Goal: Task Accomplishment & Management: Use online tool/utility

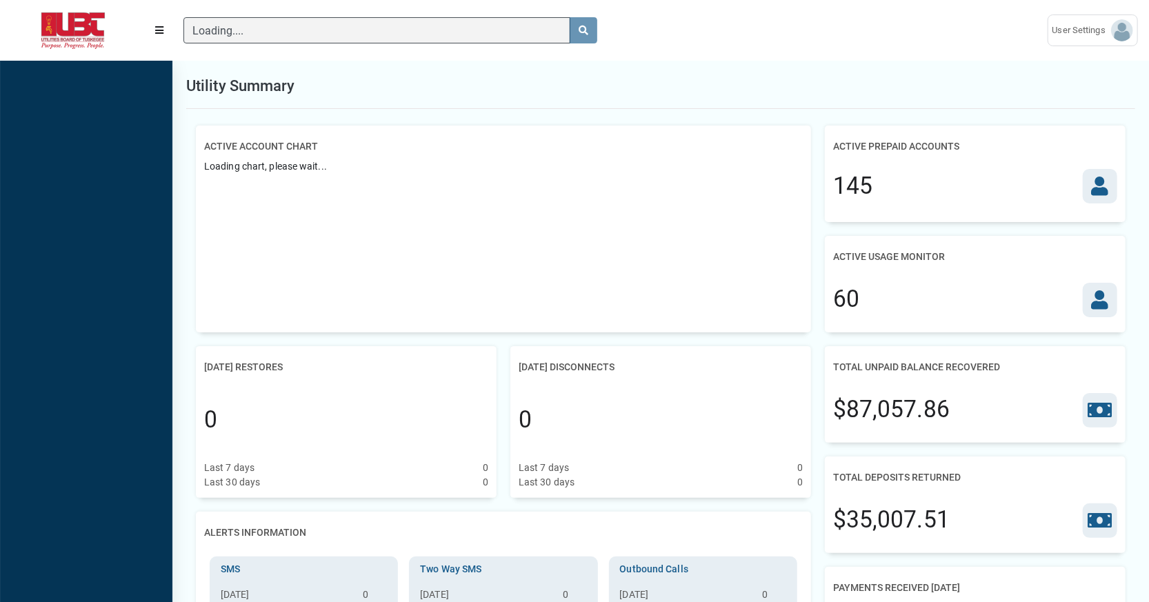
scroll to position [6, 0]
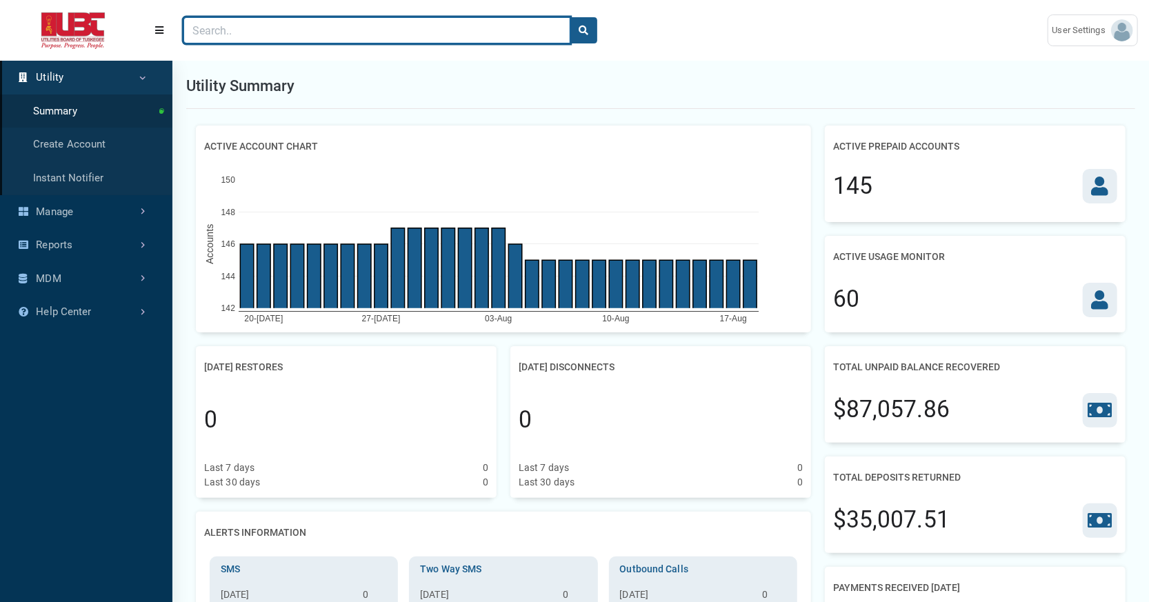
click at [277, 34] on input "Search" at bounding box center [376, 30] width 387 height 26
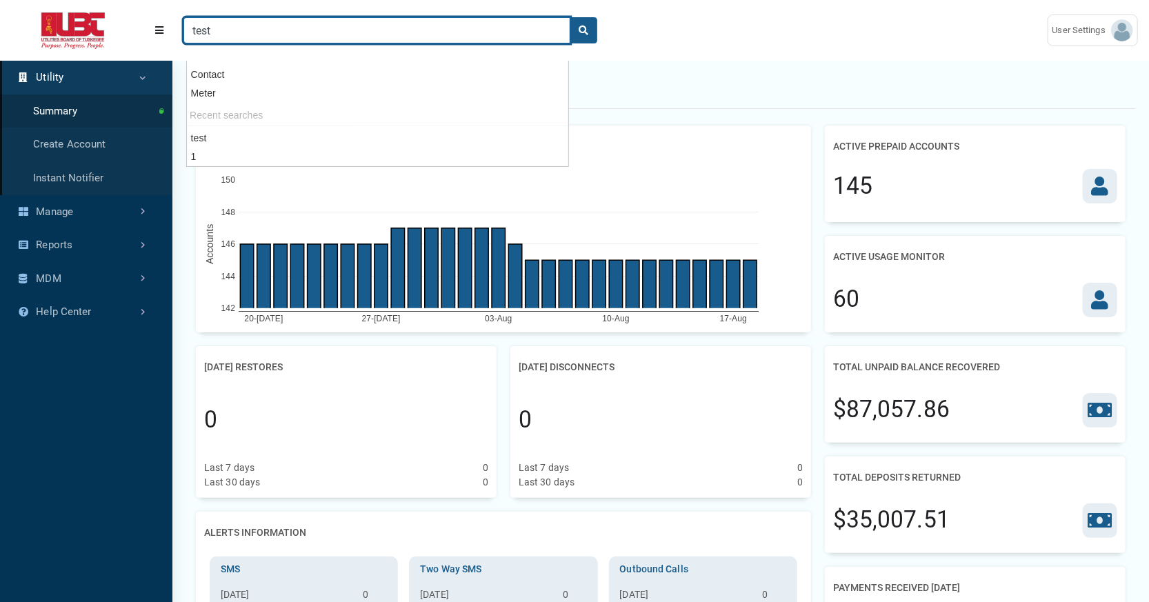
type input "test"
click at [570, 17] on button "search" at bounding box center [584, 30] width 28 height 26
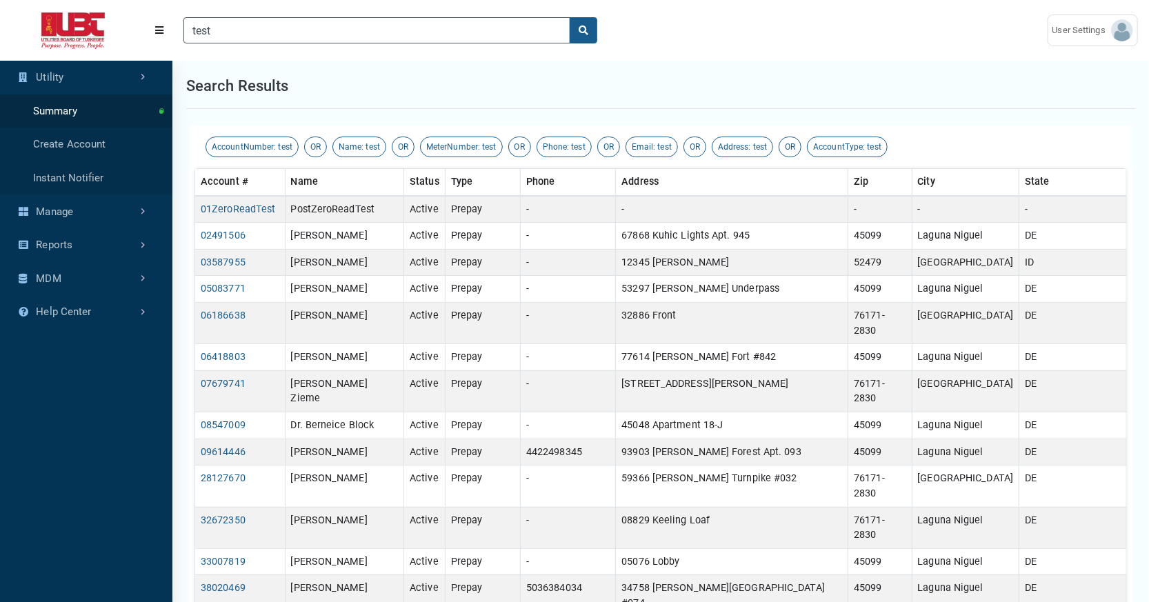
click at [655, 53] on div "test" at bounding box center [604, 30] width 864 height 48
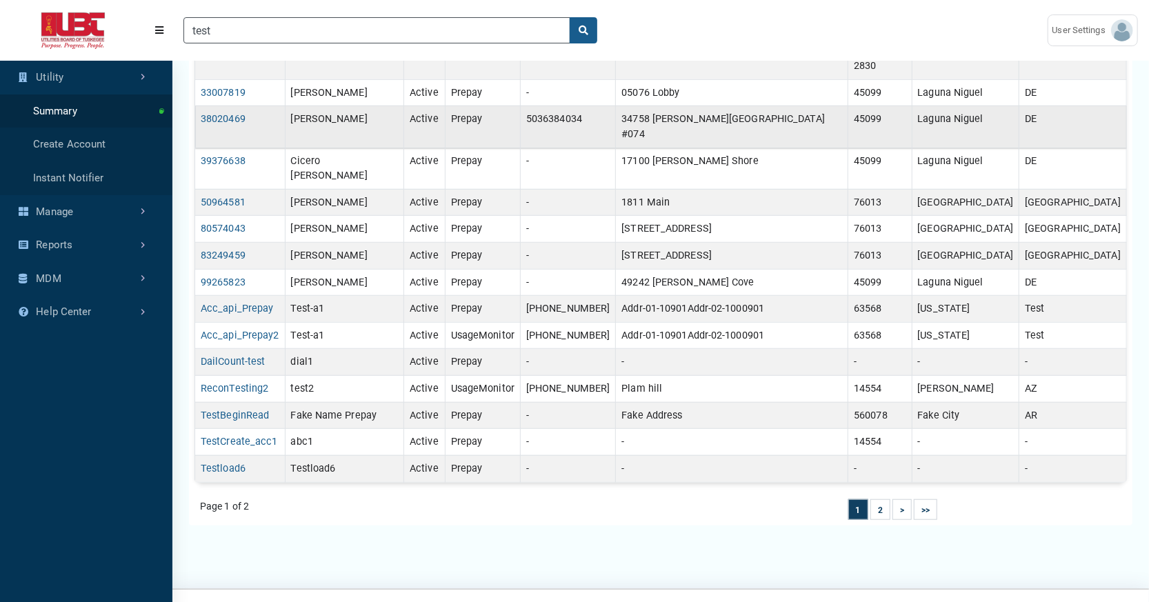
scroll to position [602, 0]
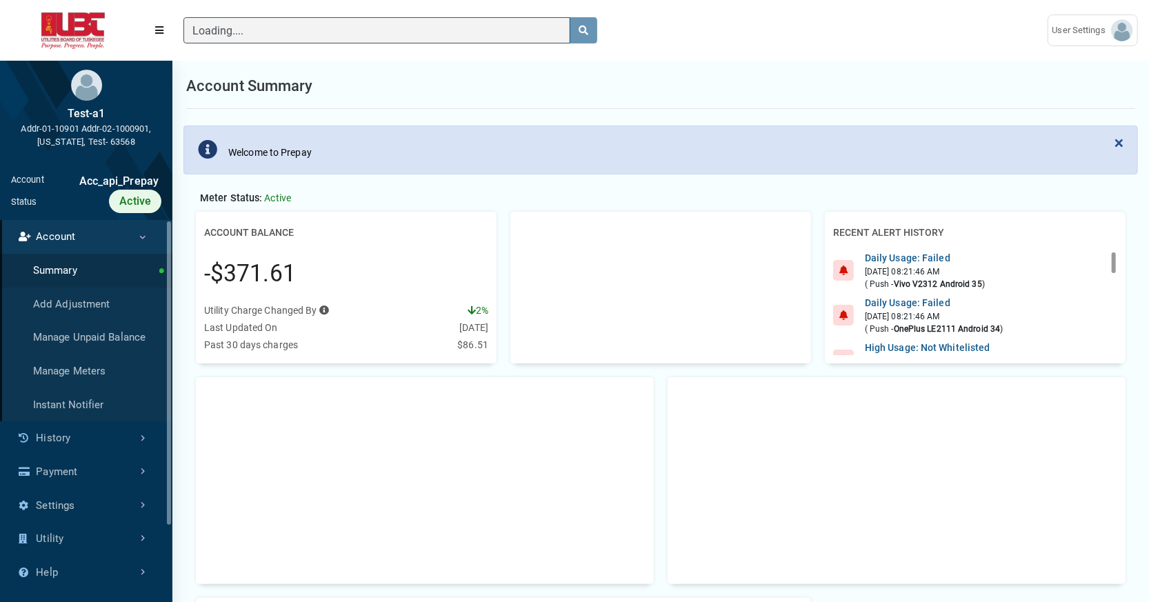
scroll to position [6, 0]
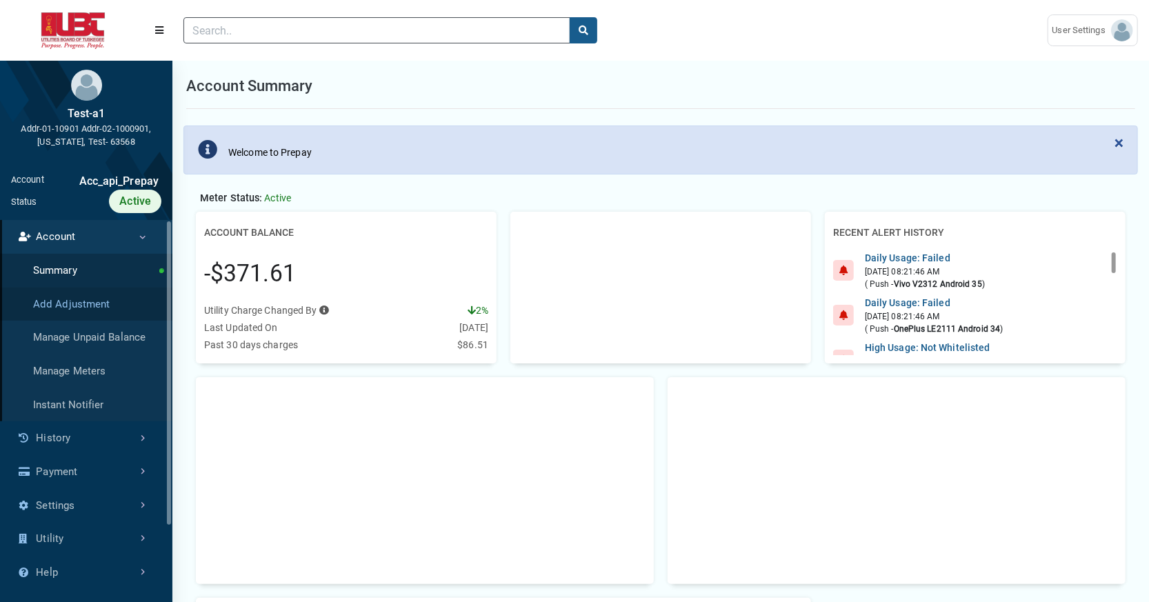
click at [112, 321] on link "Add Adjustment" at bounding box center [86, 305] width 172 height 34
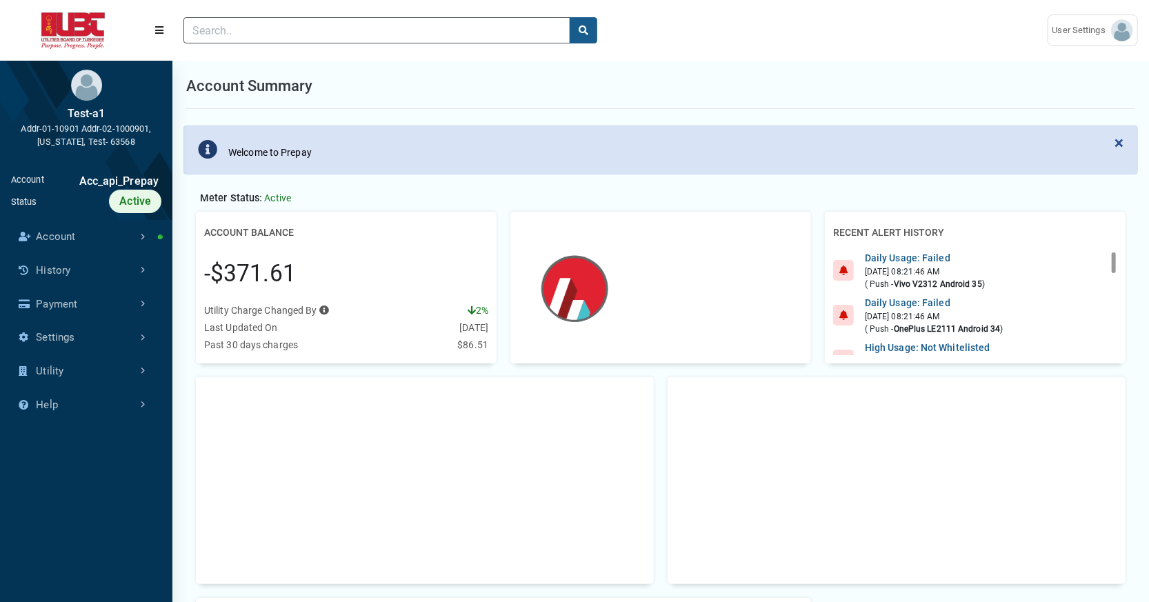
scroll to position [6, 0]
drag, startPoint x: 61, startPoint y: 197, endPoint x: 146, endPoint y: 195, distance: 85.6
click at [159, 190] on div "Acc_api_Prepay" at bounding box center [102, 181] width 117 height 17
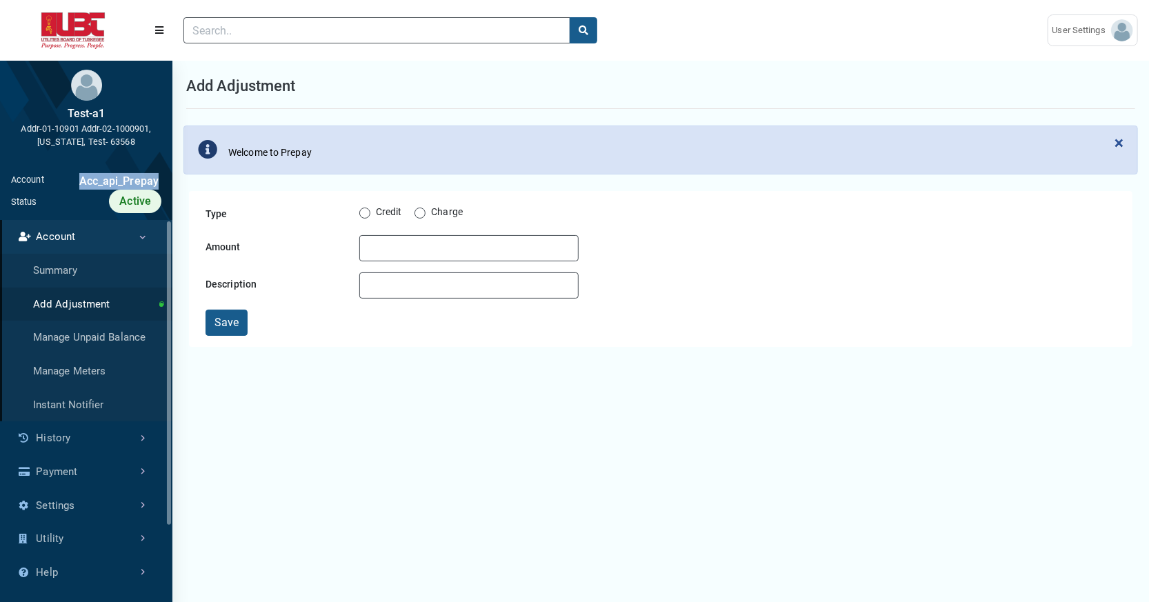
drag, startPoint x: 57, startPoint y: 198, endPoint x: 165, endPoint y: 202, distance: 107.7
click at [165, 202] on div "Account Acc_api_Prepay Status Active" at bounding box center [86, 192] width 172 height 56
copy div "Acc_api_Prepay"
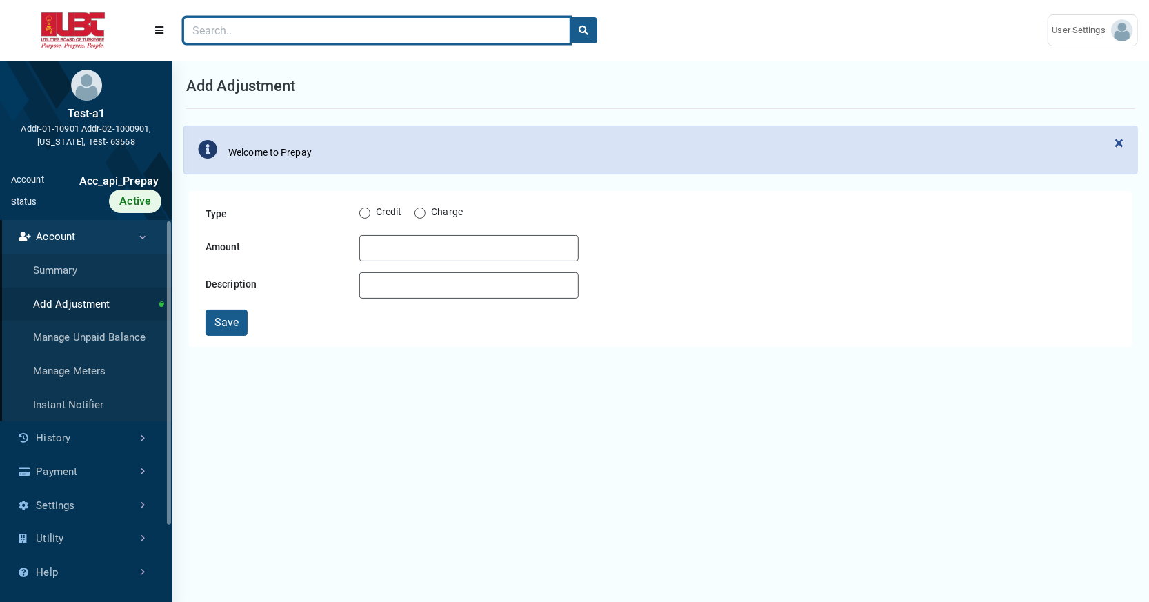
click at [270, 26] on input "Search" at bounding box center [376, 30] width 387 height 26
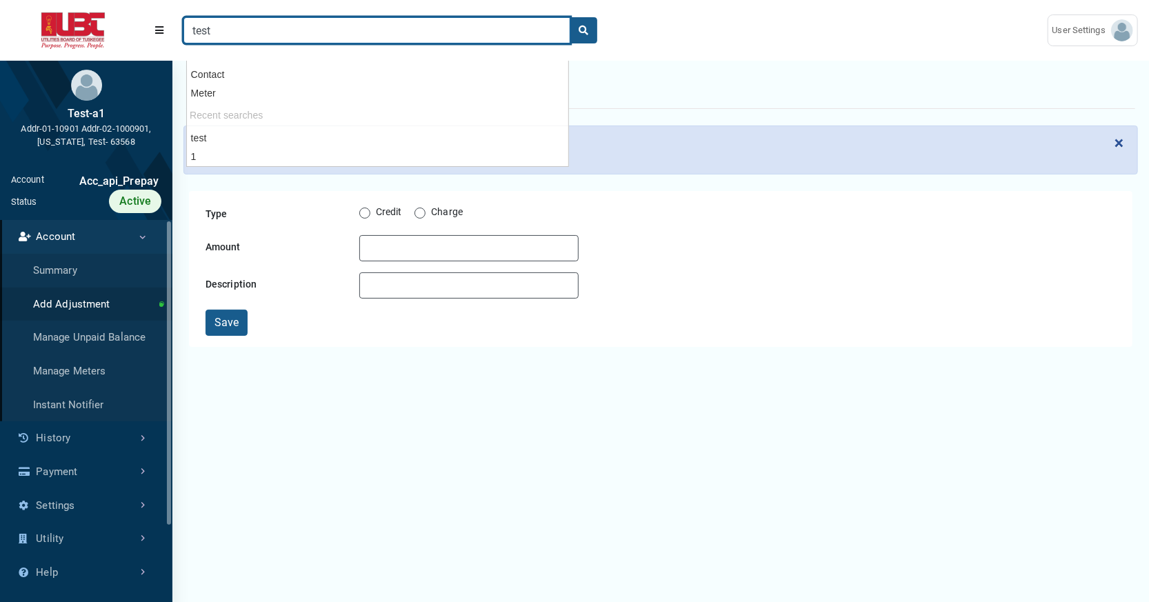
type input "test"
click at [570, 17] on button "search" at bounding box center [584, 30] width 28 height 26
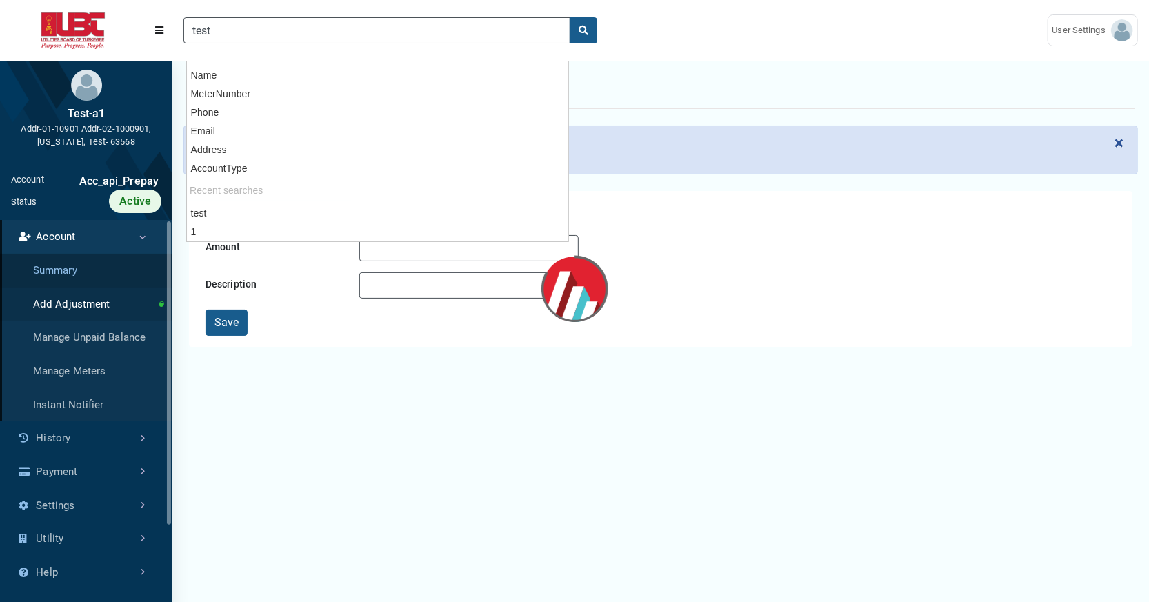
scroll to position [4, 0]
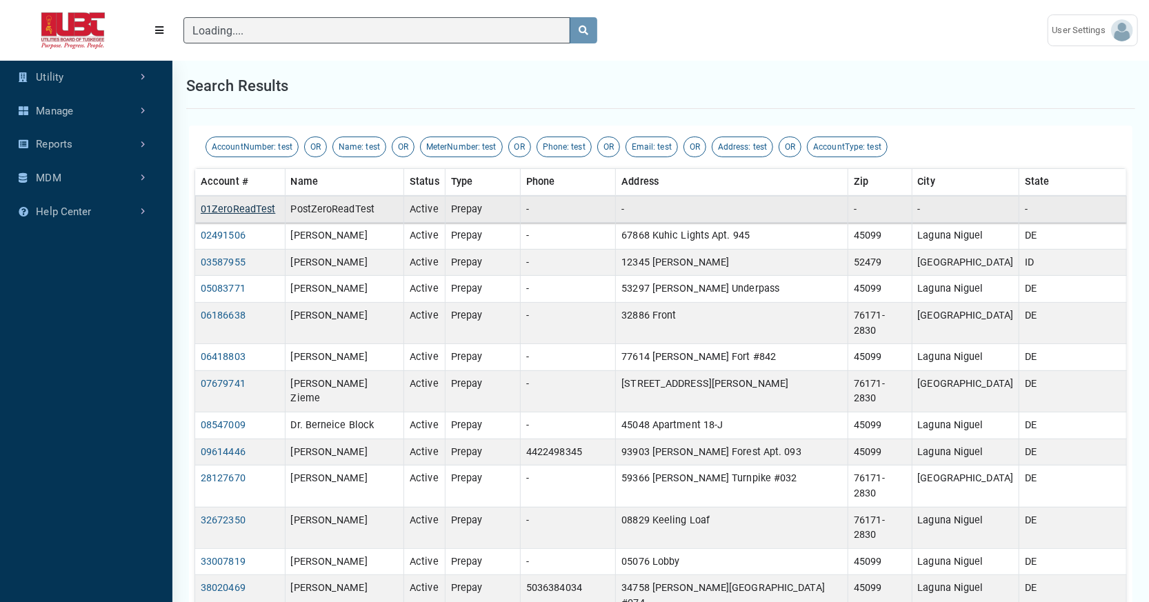
type input "test"
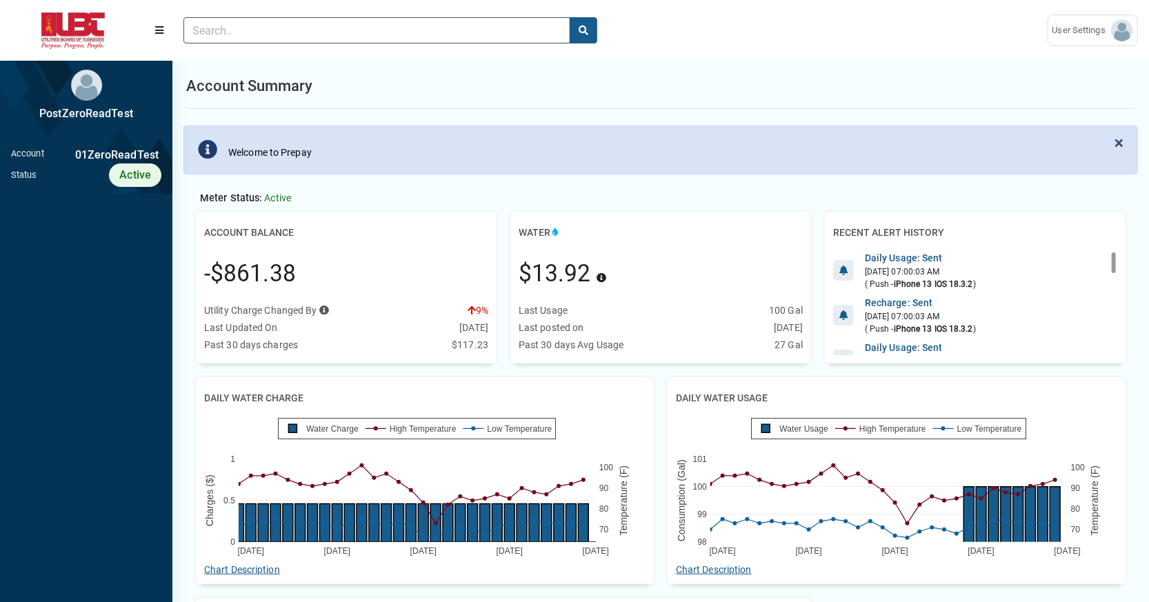
scroll to position [6, 0]
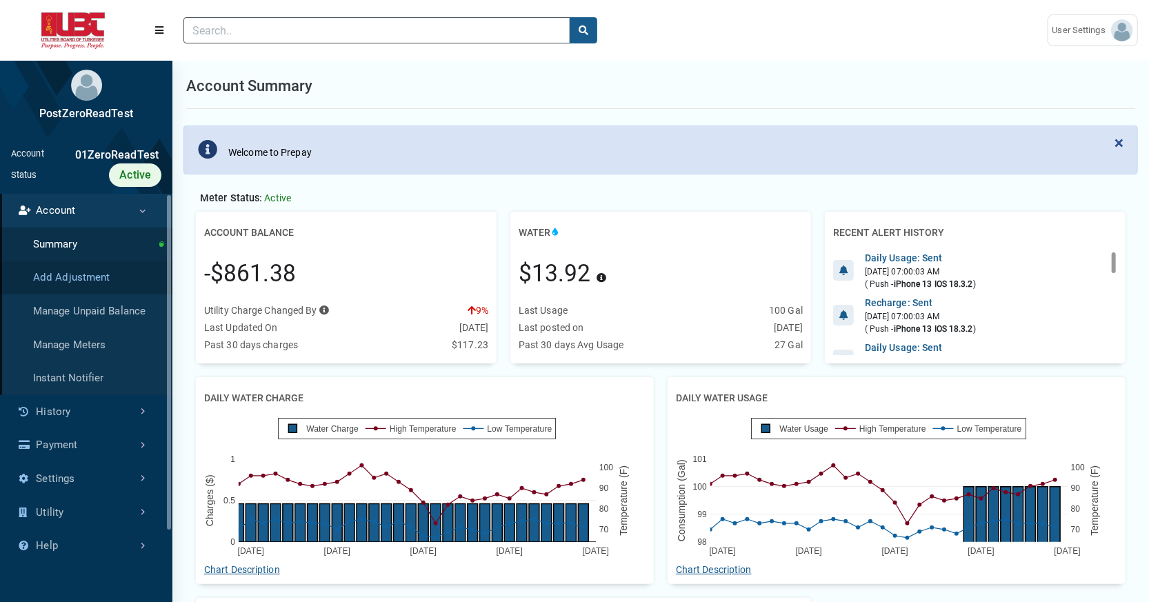
click at [145, 295] on link "Add Adjustment" at bounding box center [86, 278] width 172 height 34
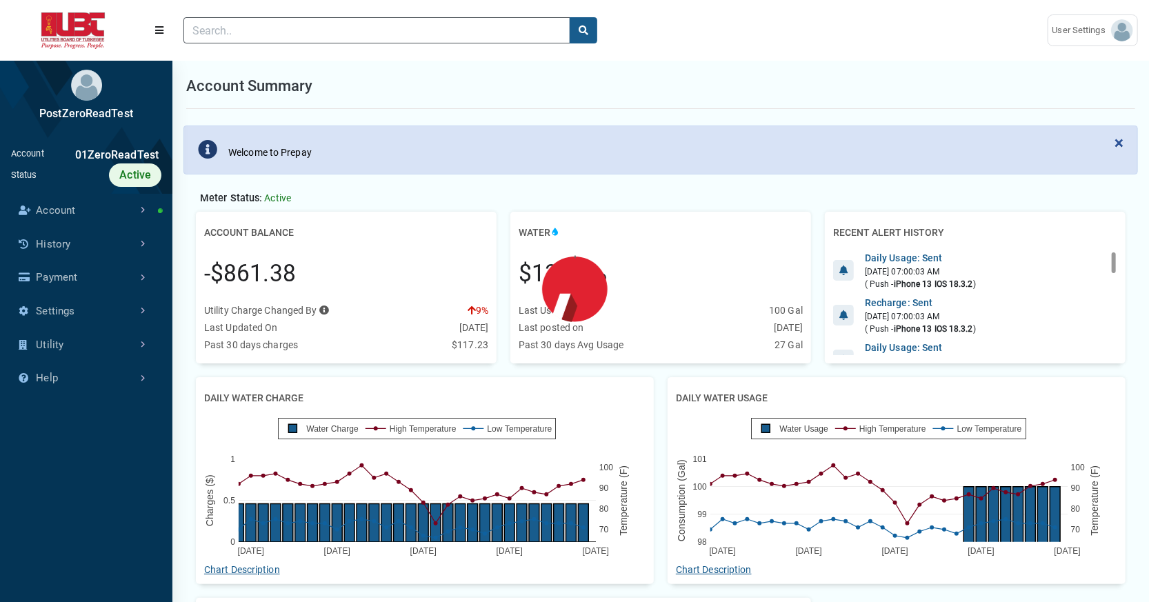
scroll to position [6, 0]
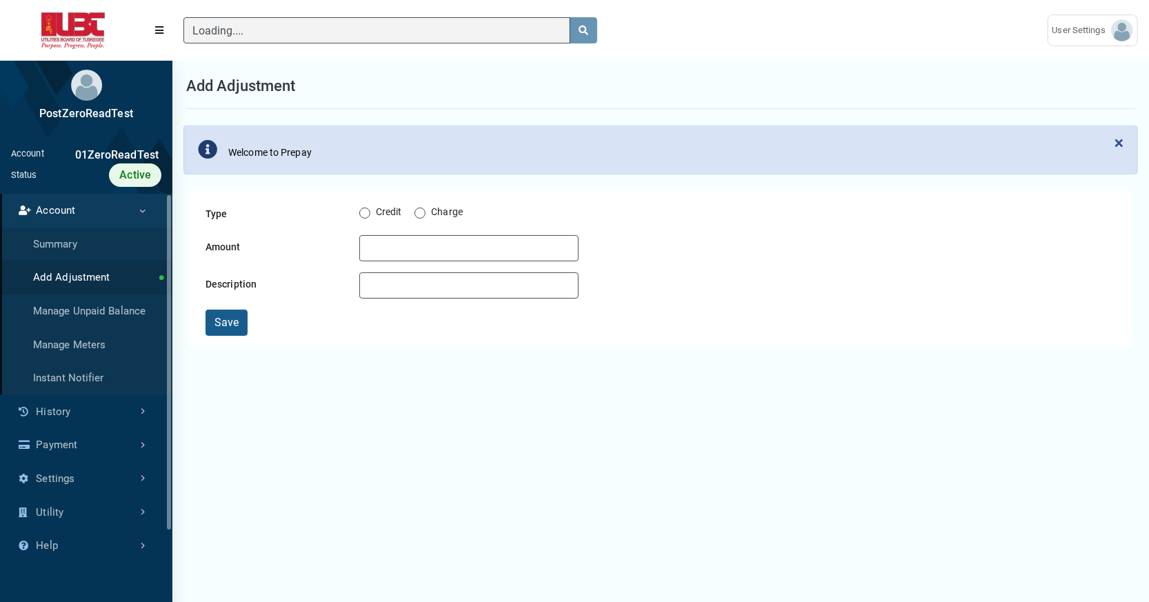
click at [156, 163] on div "01ZeroReadTest" at bounding box center [102, 155] width 117 height 17
drag, startPoint x: 160, startPoint y: 185, endPoint x: 59, endPoint y: 163, distance: 103.0
click at [59, 163] on div "01ZeroReadTest" at bounding box center [102, 155] width 117 height 17
copy div "01ZeroReadTest"
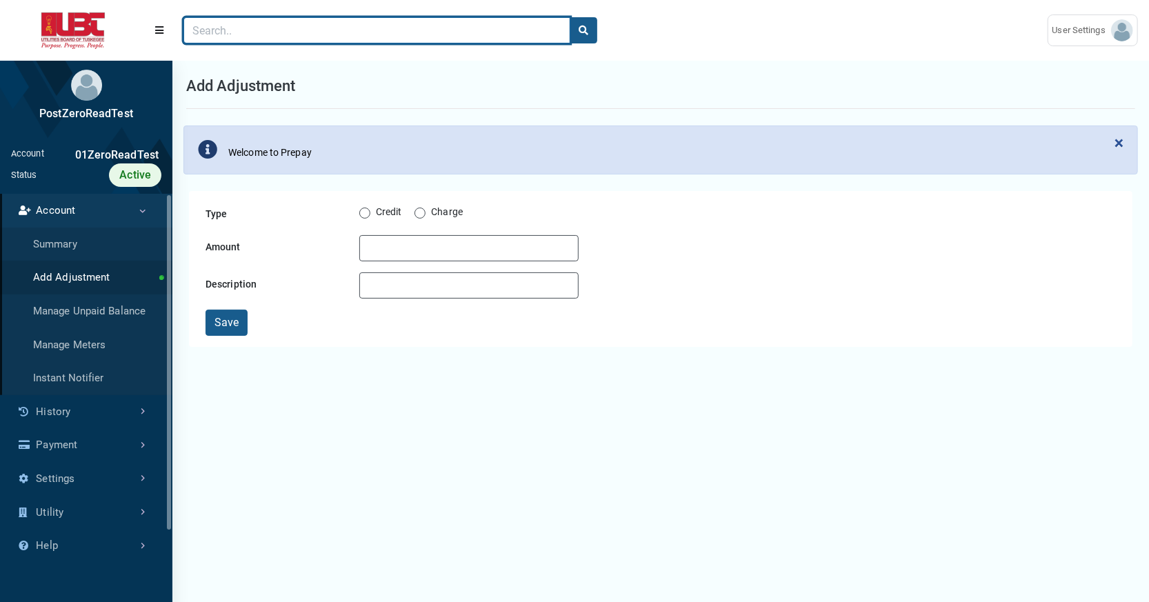
click at [274, 32] on input "Search" at bounding box center [376, 30] width 387 height 26
